Goal: Task Accomplishment & Management: Manage account settings

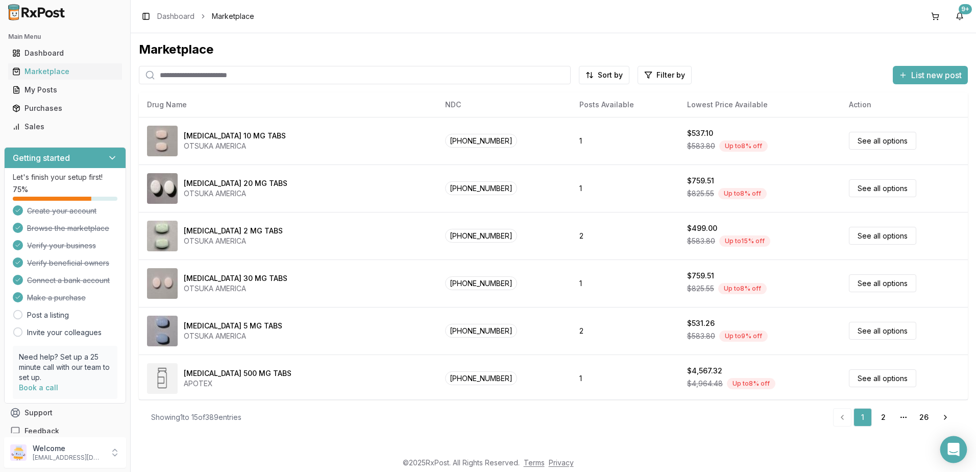
click at [957, 456] on div "Open Intercom Messenger" at bounding box center [954, 449] width 27 height 27
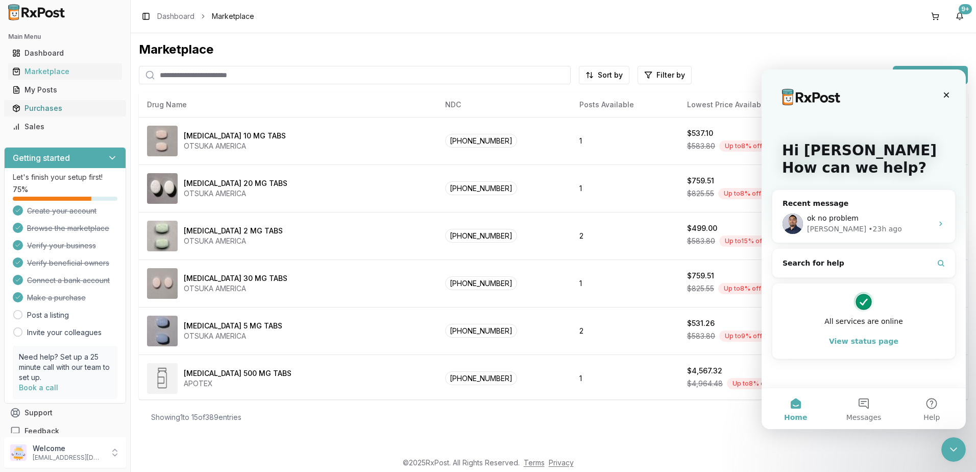
click at [35, 109] on div "Purchases" at bounding box center [65, 108] width 106 height 10
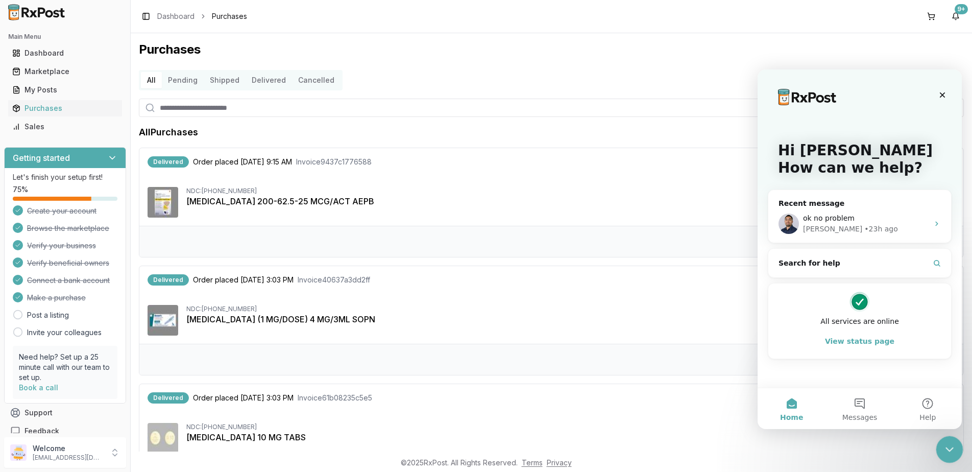
click at [950, 449] on icon "Close Intercom Messenger" at bounding box center [948, 448] width 12 height 12
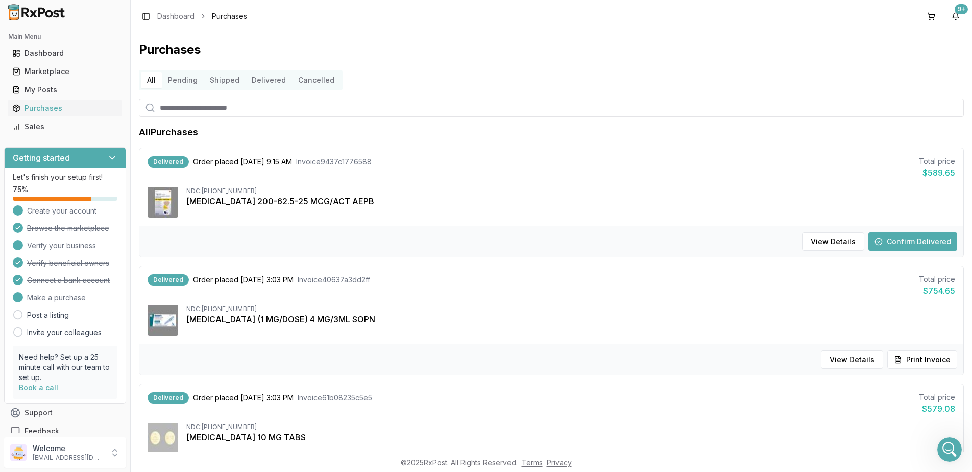
click at [896, 235] on button "Confirm Delivered" at bounding box center [913, 241] width 89 height 18
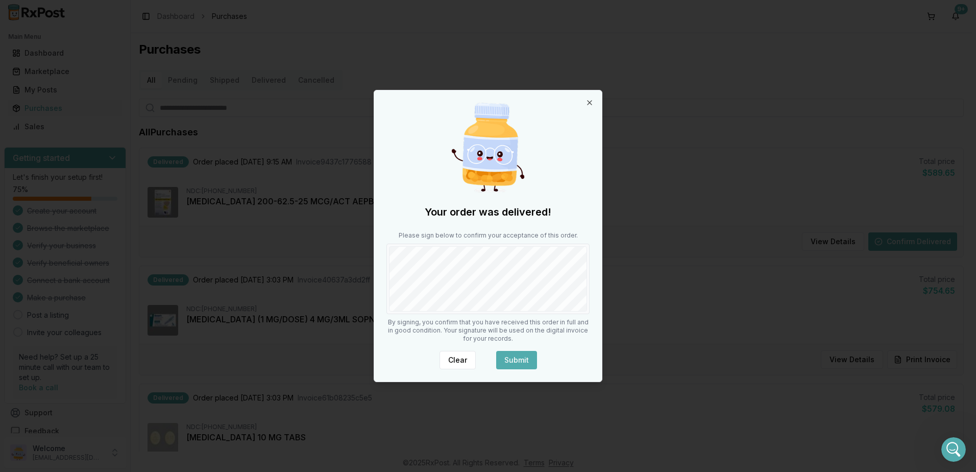
click at [512, 353] on button "Submit" at bounding box center [516, 360] width 41 height 18
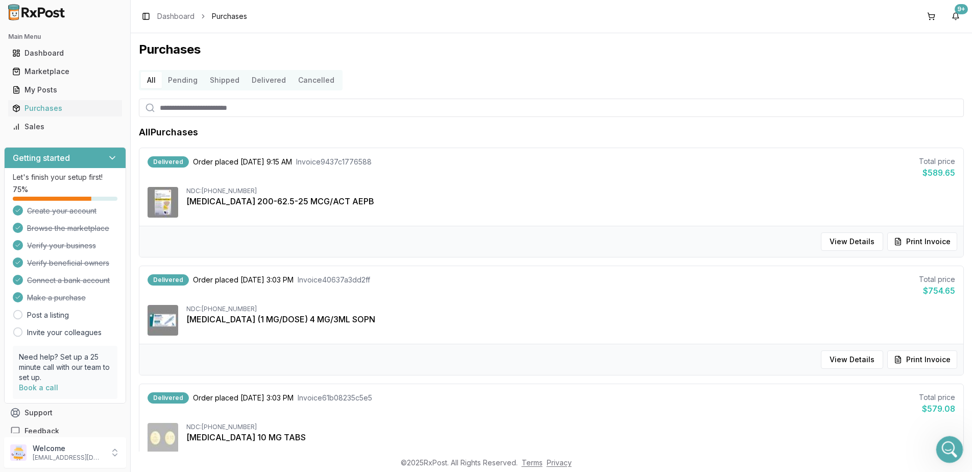
click at [944, 445] on icon "Open Intercom Messenger" at bounding box center [948, 448] width 17 height 17
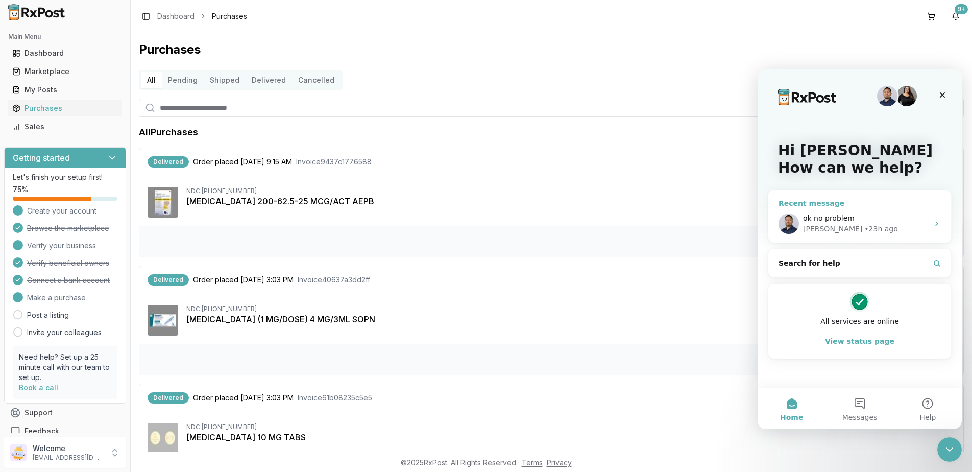
click at [809, 217] on span "ok no problem" at bounding box center [829, 218] width 52 height 8
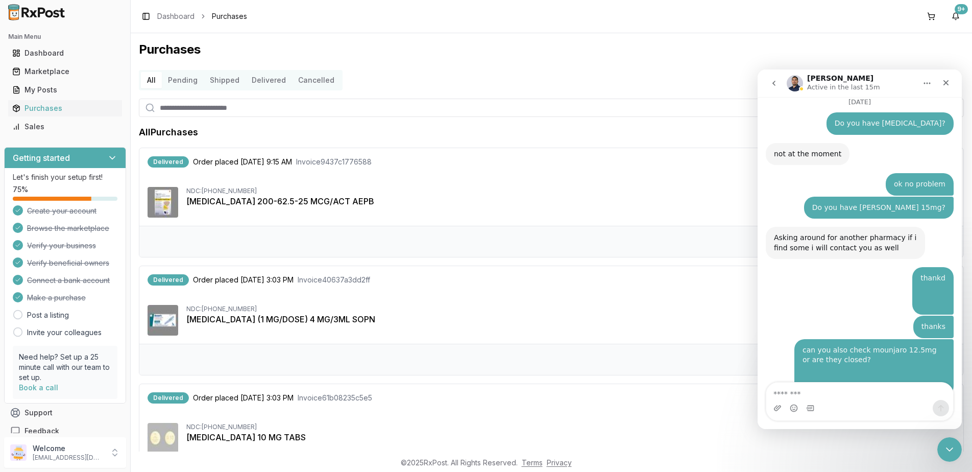
scroll to position [6831, 0]
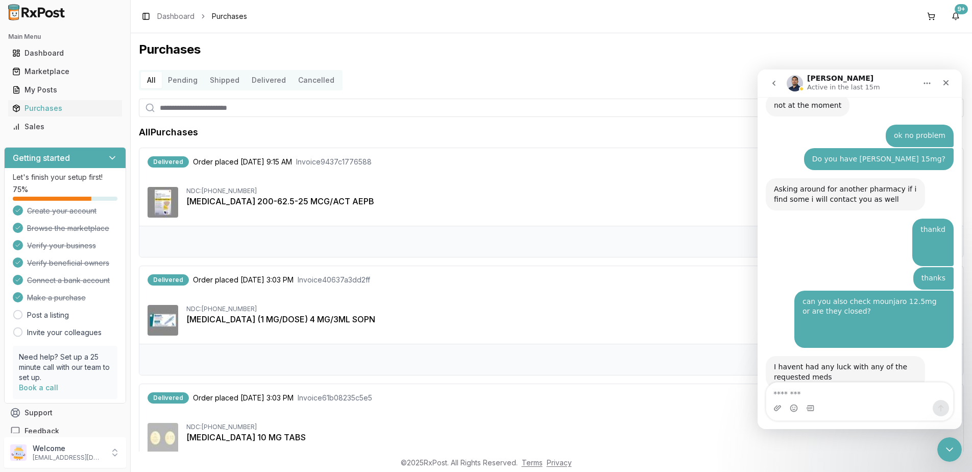
click at [847, 393] on textarea "Message…" at bounding box center [859, 390] width 187 height 17
type textarea "*"
type textarea "**********"
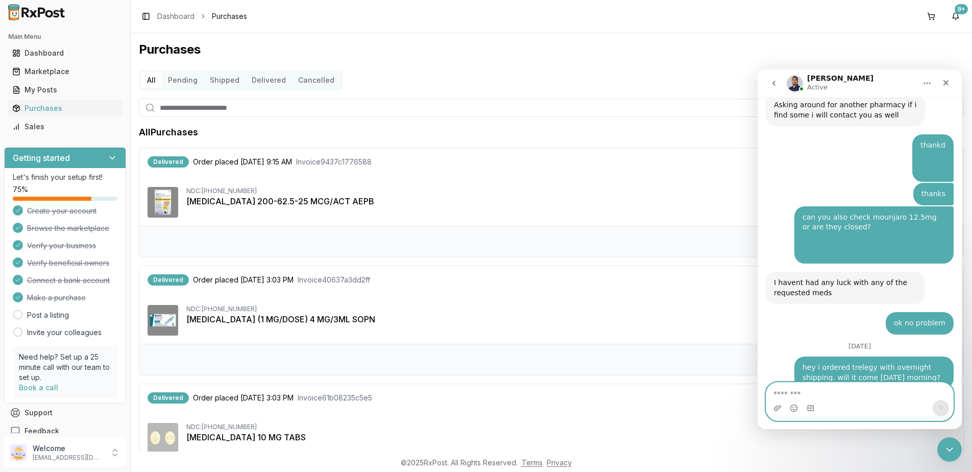
scroll to position [6939, 0]
type textarea "**********"
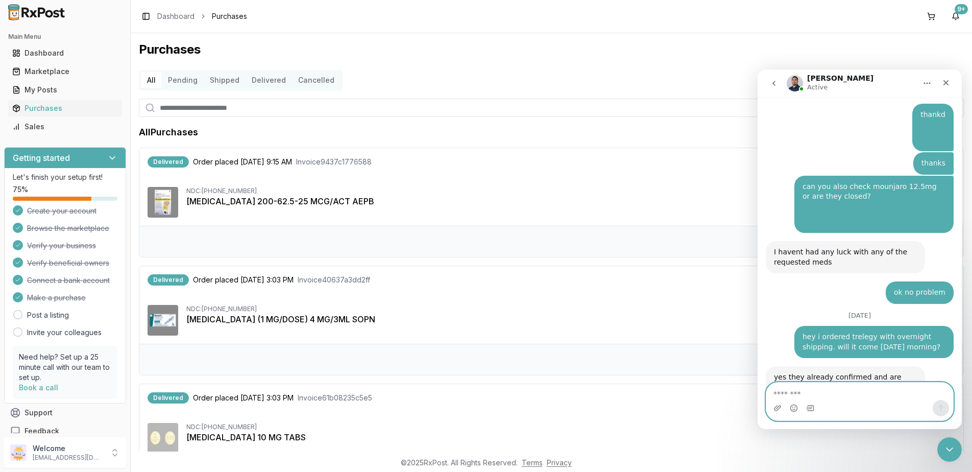
scroll to position [6969, 0]
